Goal: Navigation & Orientation: Understand site structure

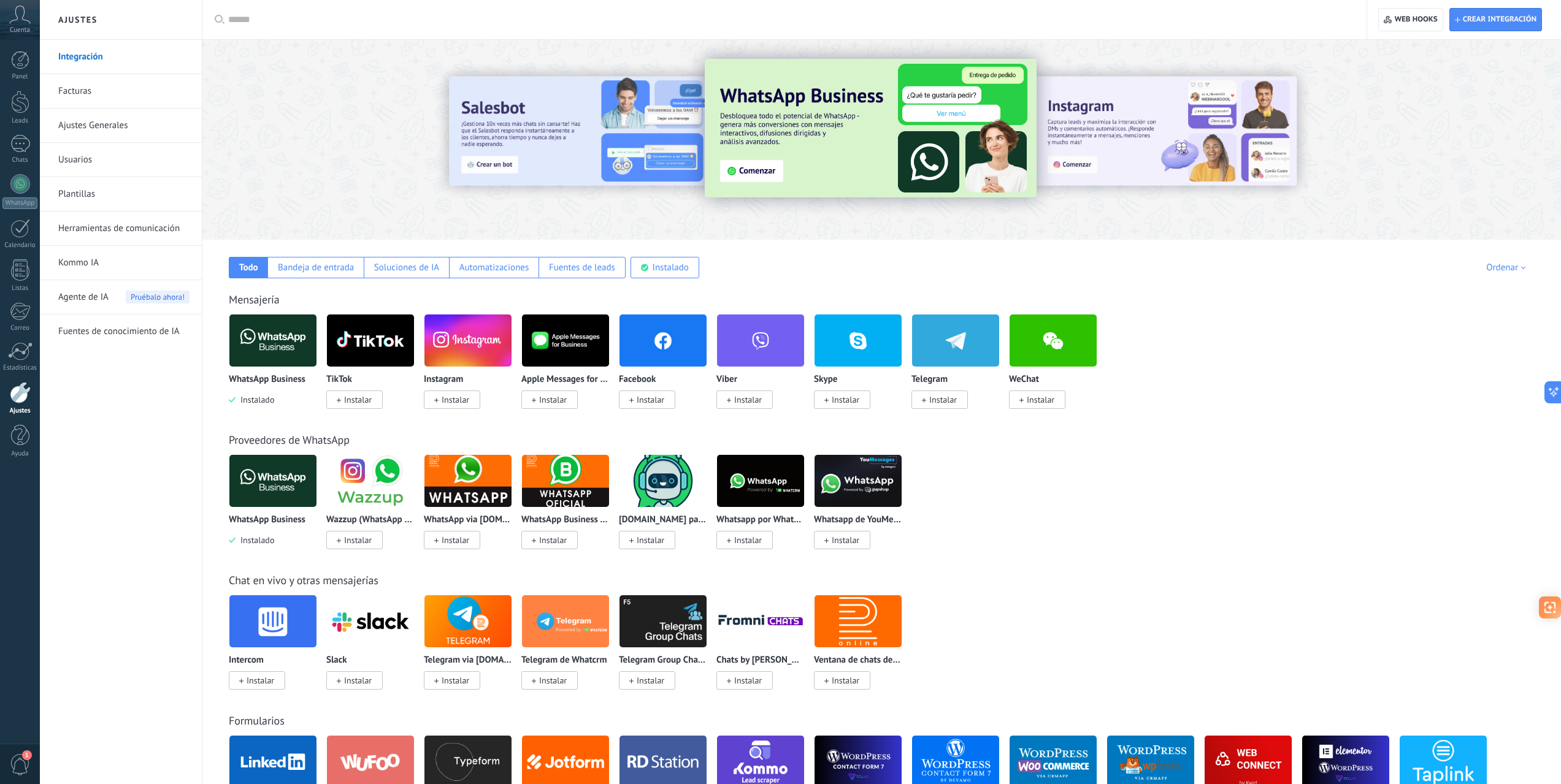
click at [123, 228] on link "Herramientas de comunicación" at bounding box center [123, 229] width 131 height 34
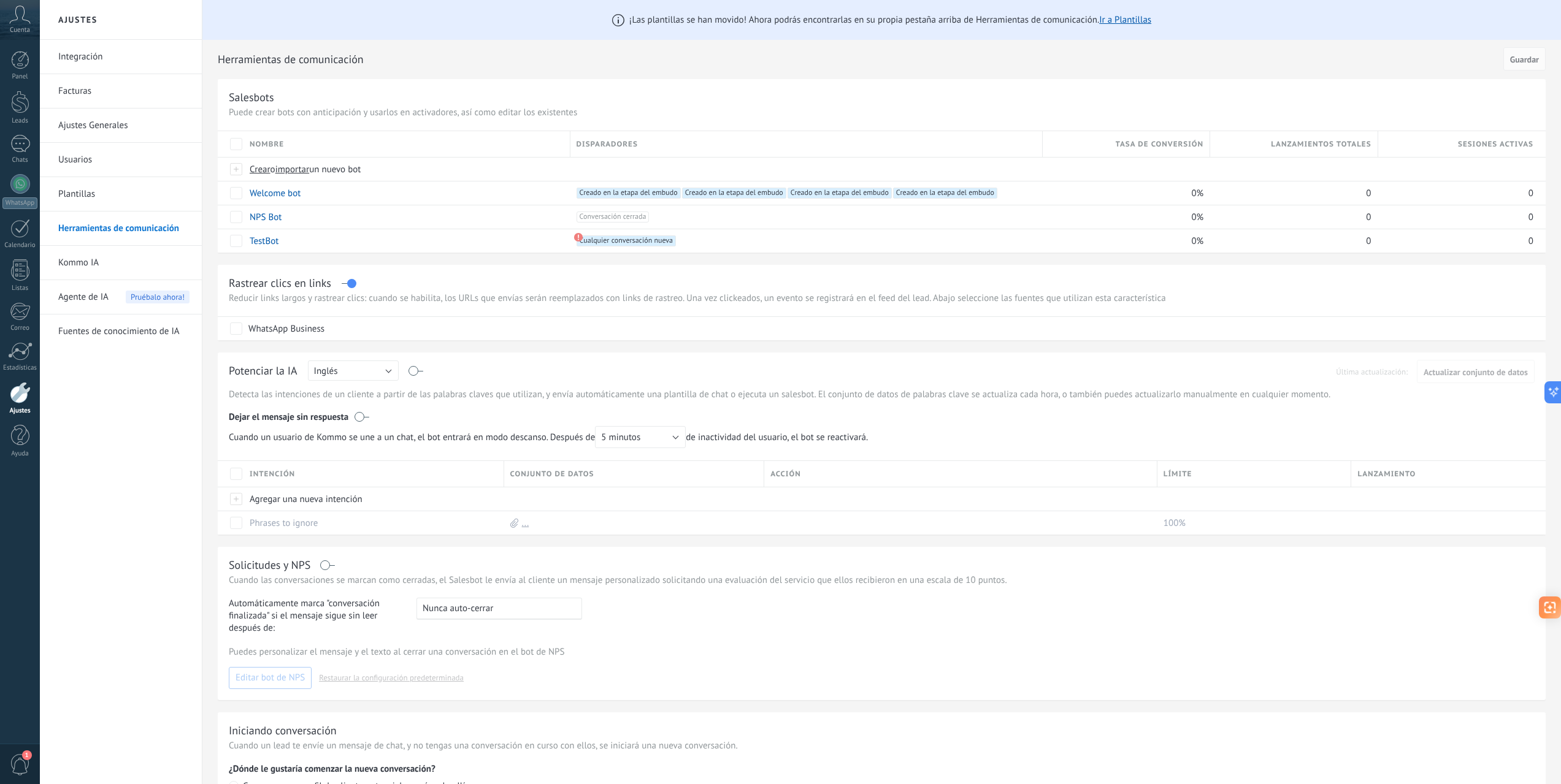
click at [20, 763] on span "1" at bounding box center [20, 764] width 21 height 21
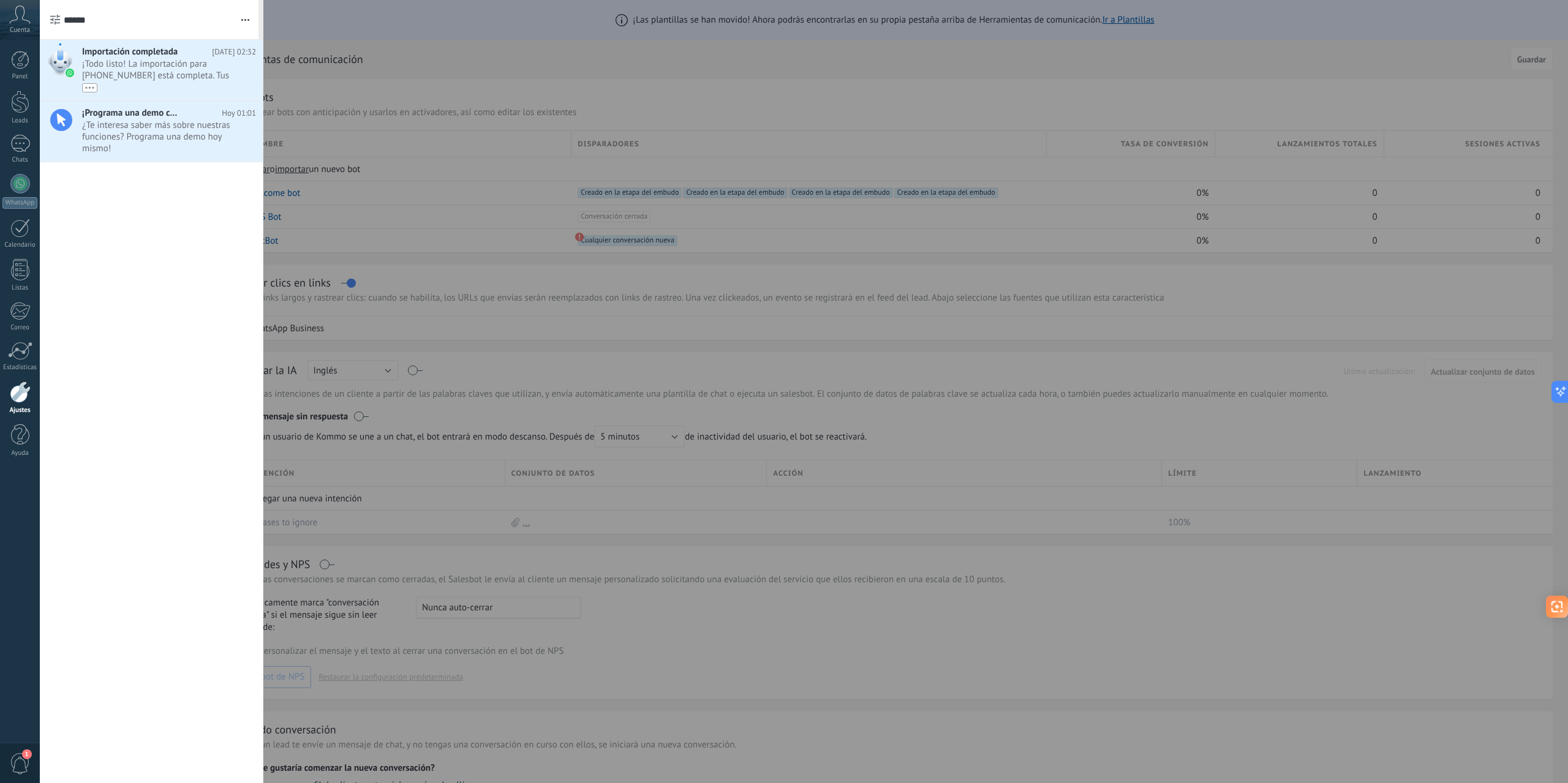
click at [20, 762] on span "1" at bounding box center [20, 763] width 21 height 21
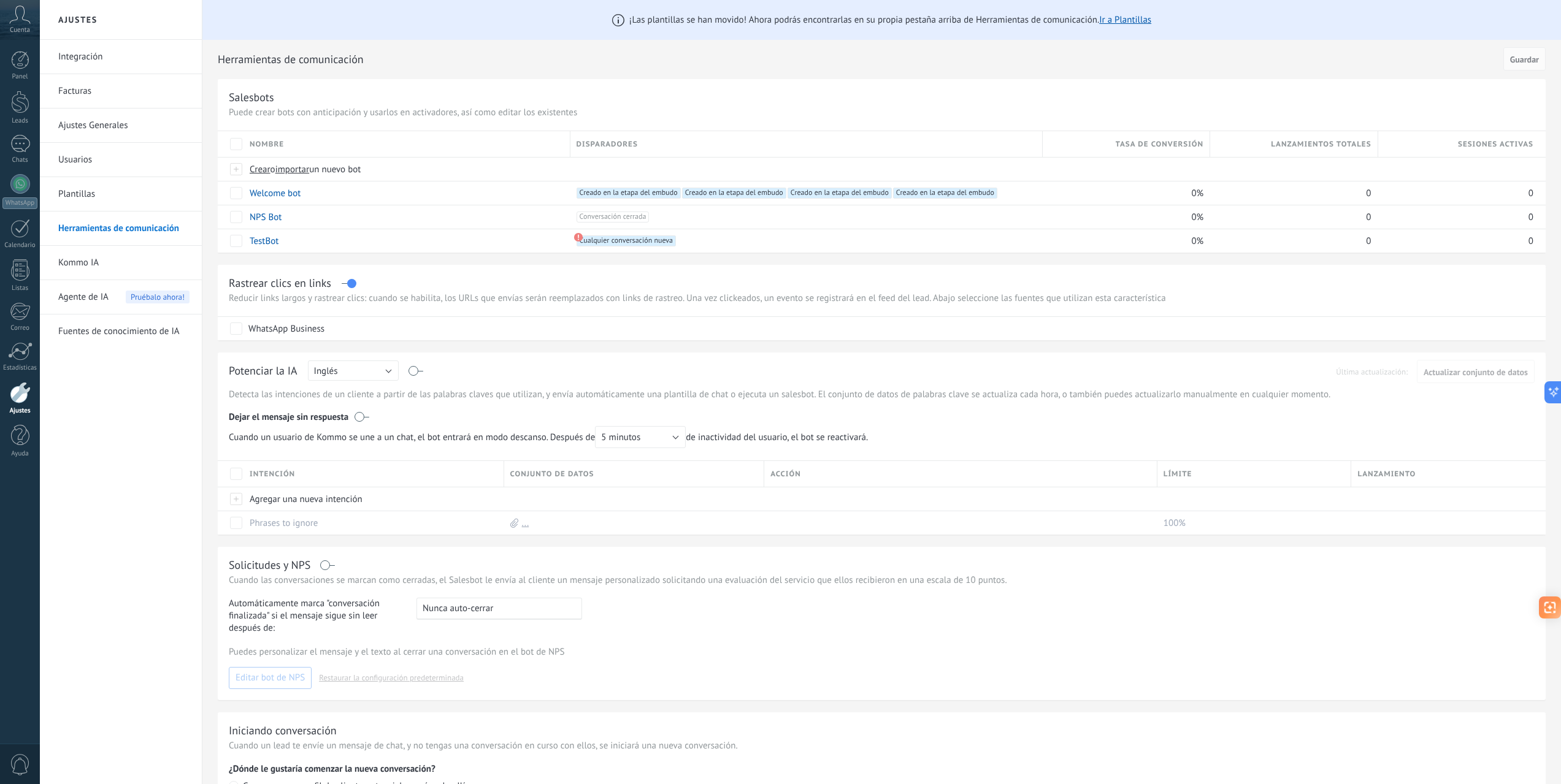
click at [31, 23] on div "Cuenta" at bounding box center [20, 20] width 40 height 40
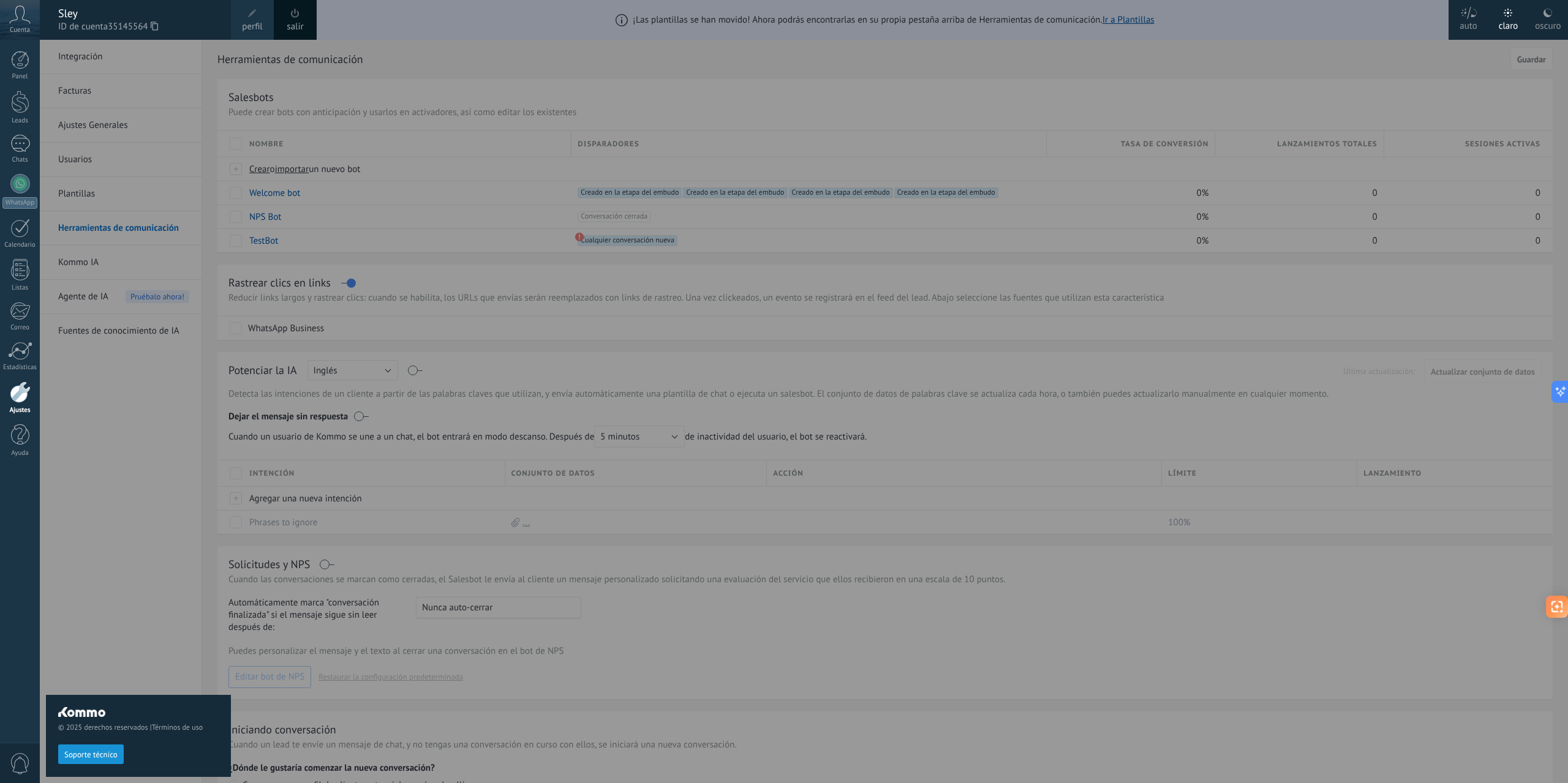
click at [85, 16] on div "Sley" at bounding box center [139, 14] width 161 height 14
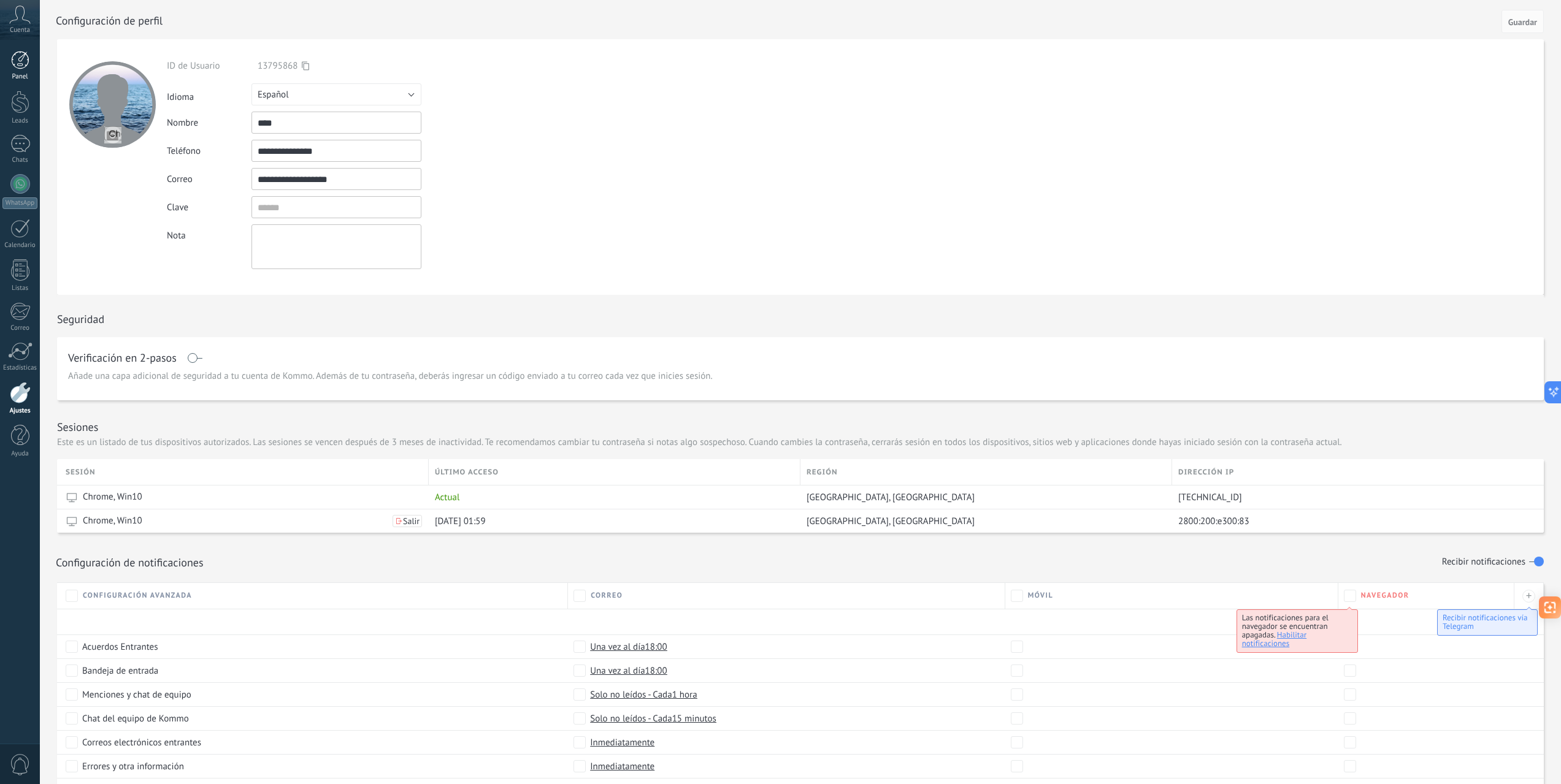
click at [21, 69] on link "Panel" at bounding box center [20, 65] width 40 height 30
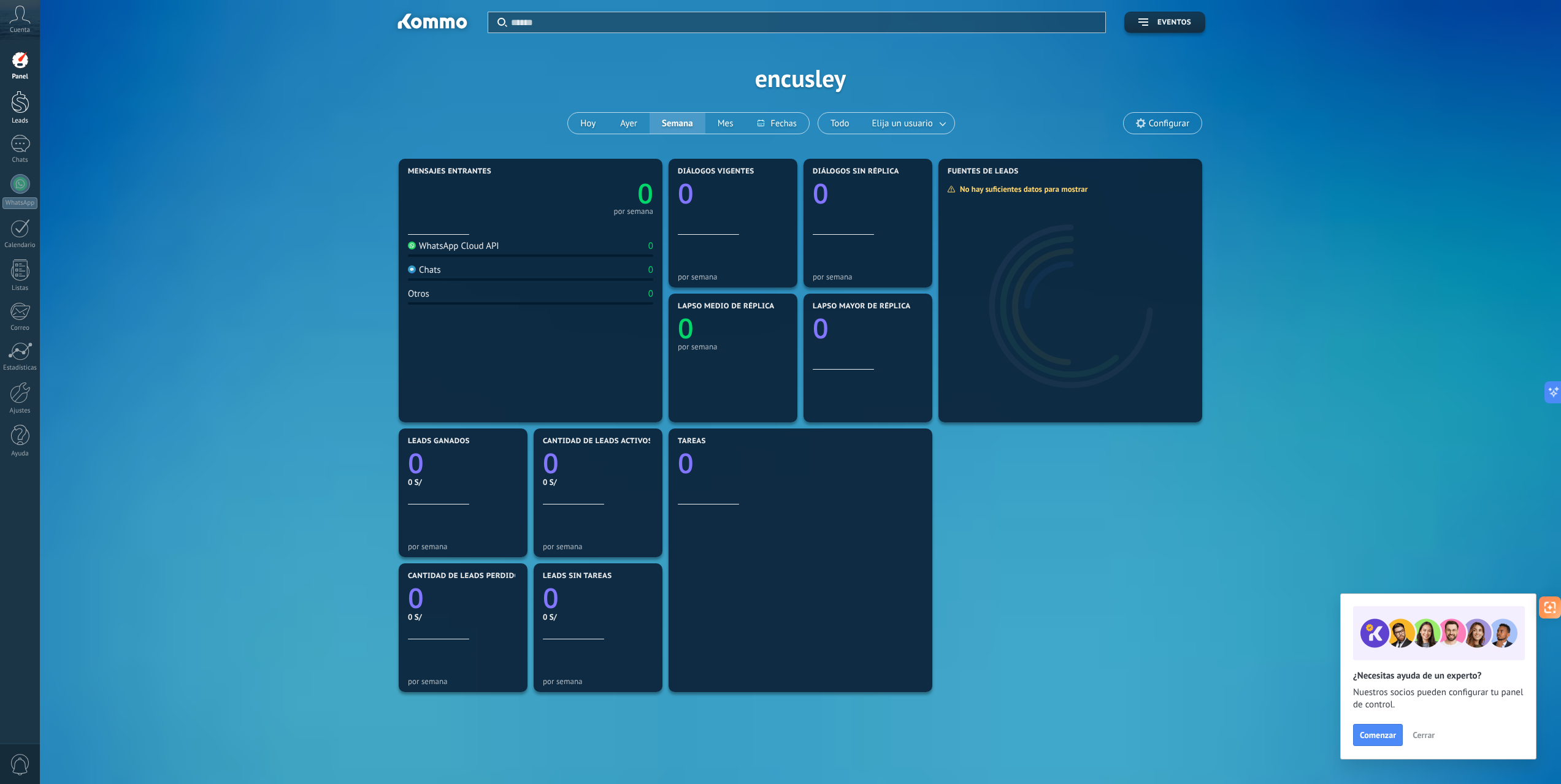
click at [18, 101] on div at bounding box center [20, 102] width 18 height 23
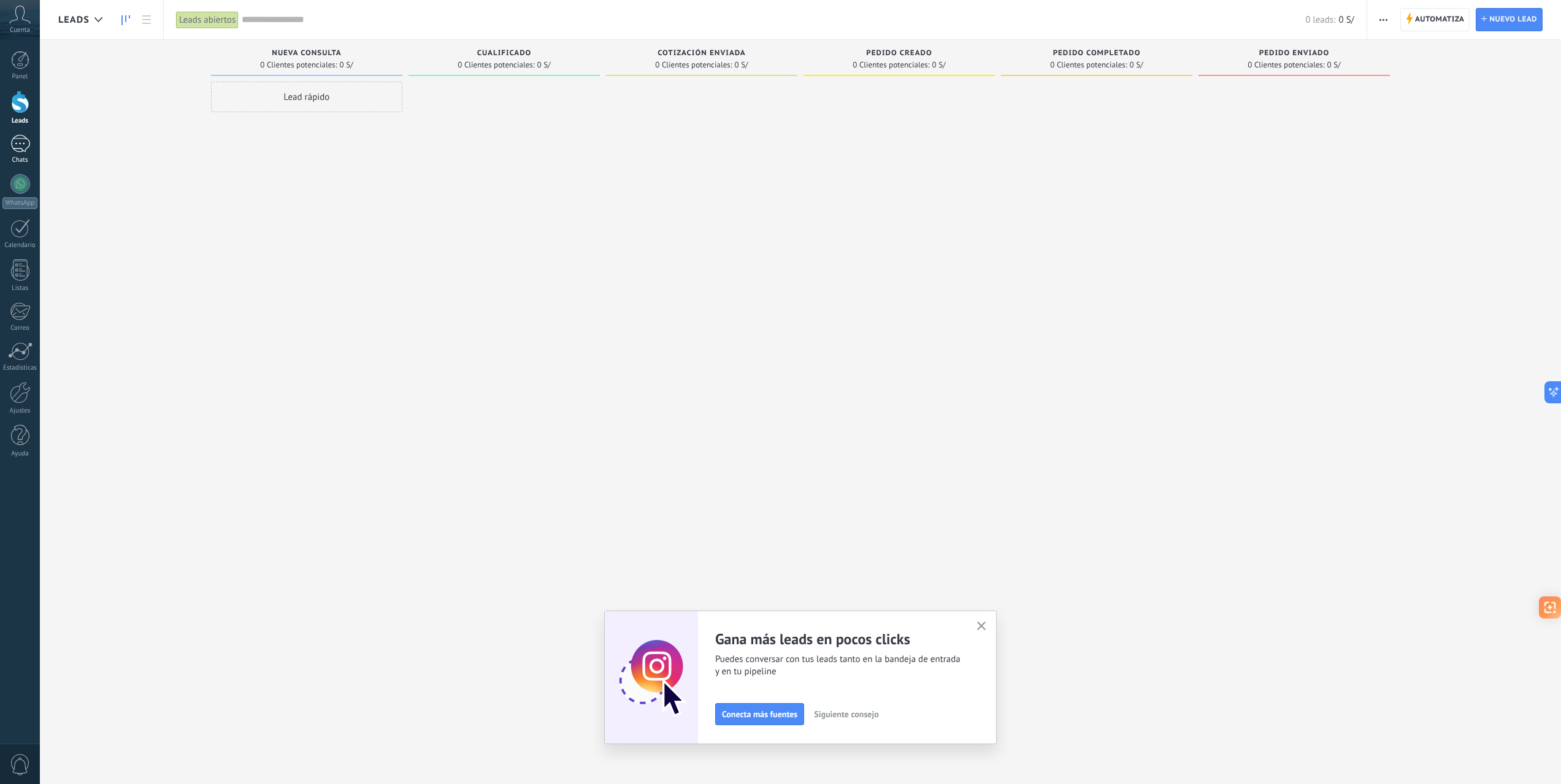
click at [26, 149] on div at bounding box center [20, 144] width 20 height 18
